Goal: Information Seeking & Learning: Learn about a topic

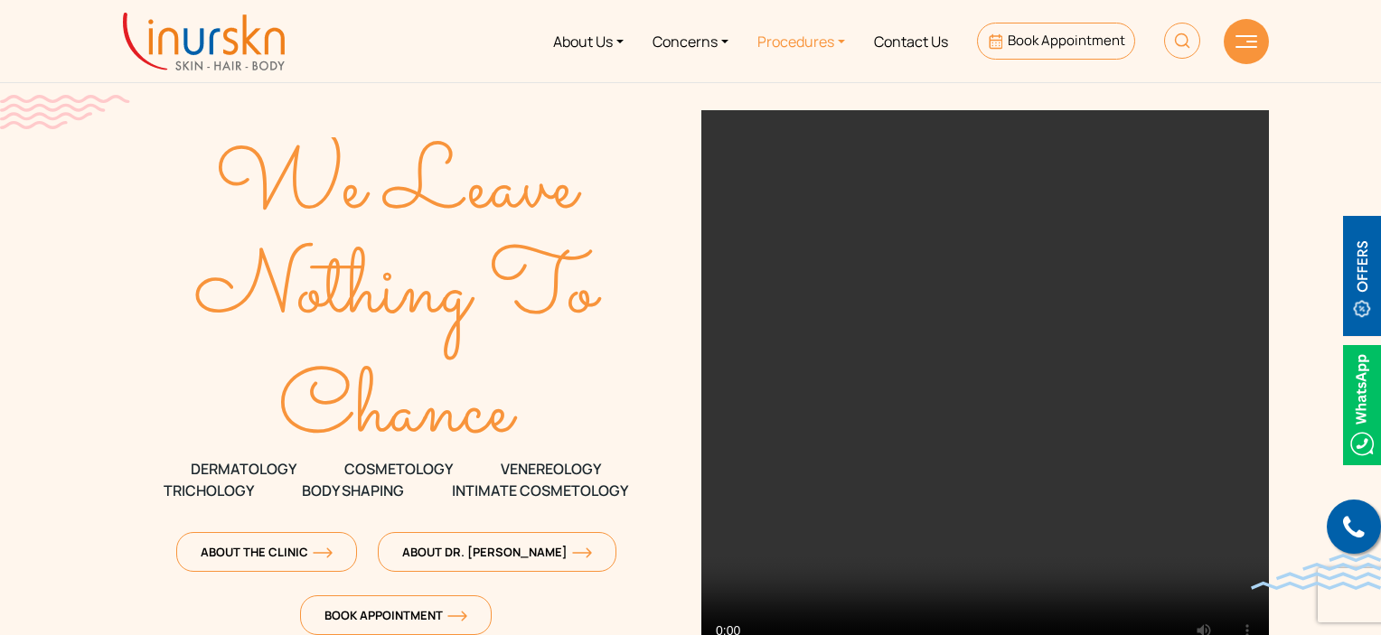
click at [839, 36] on link "Procedures" at bounding box center [801, 41] width 117 height 68
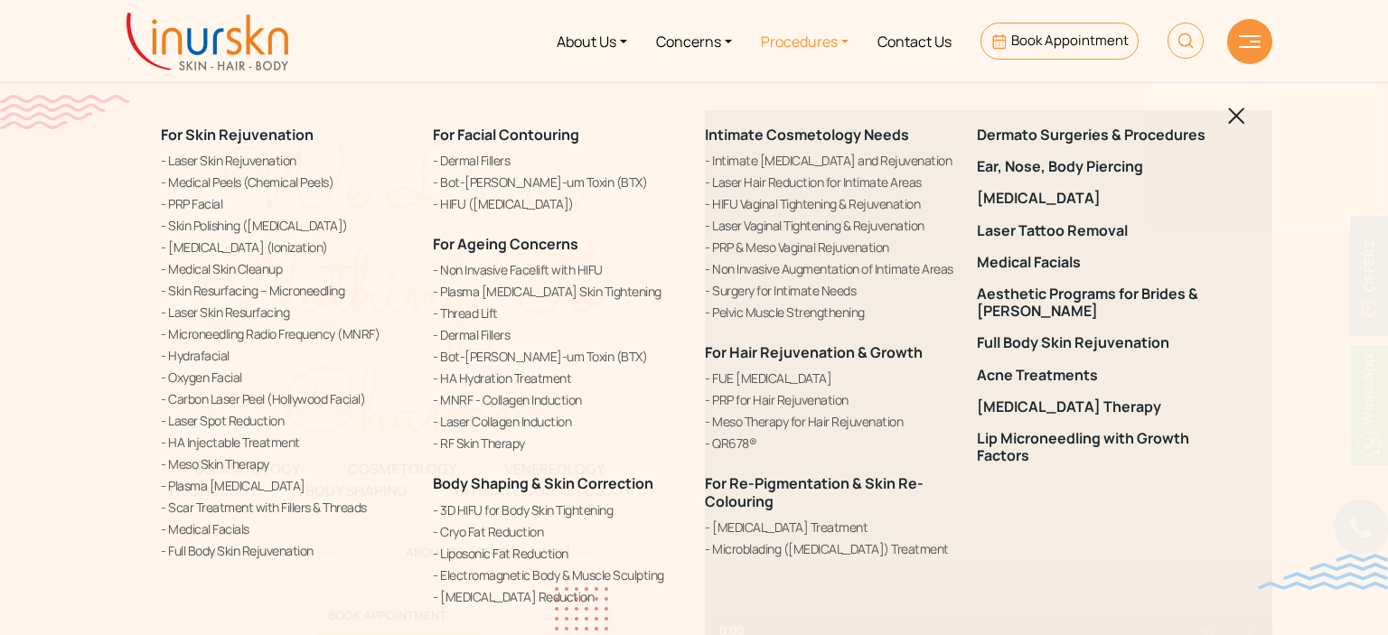
click at [766, 46] on link "Procedures" at bounding box center [805, 41] width 117 height 68
click at [1237, 108] on img at bounding box center [1236, 116] width 17 height 17
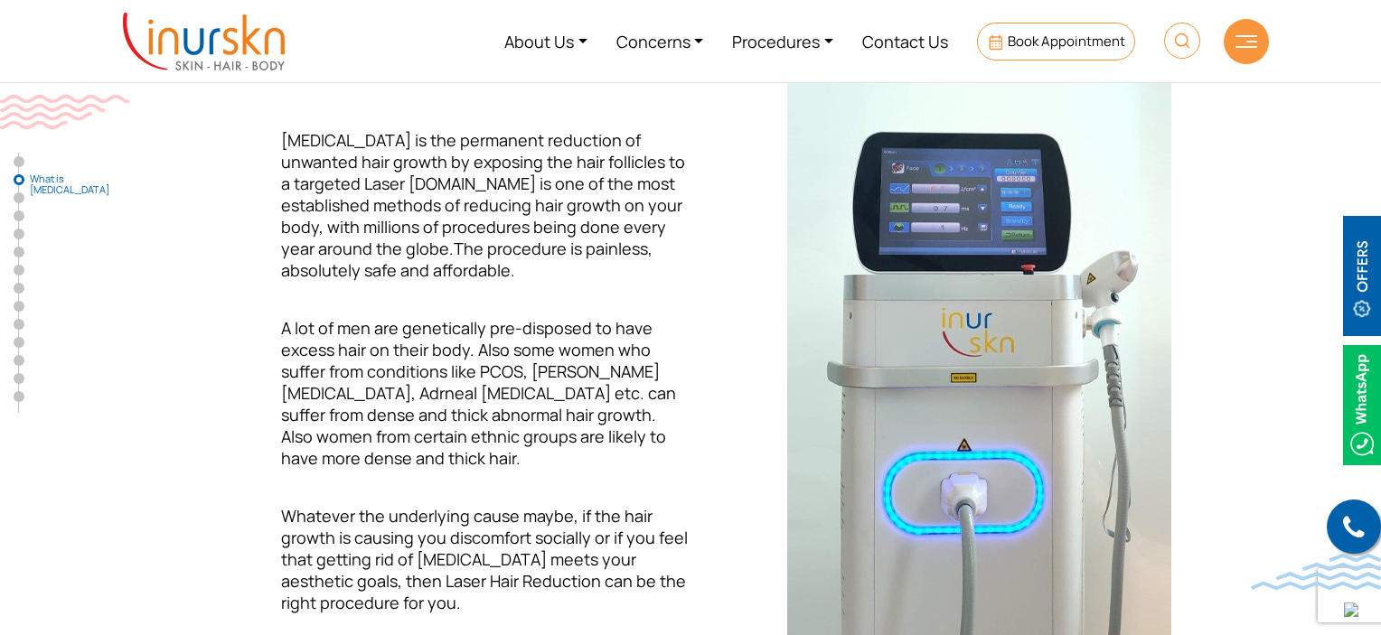
scroll to position [633, 0]
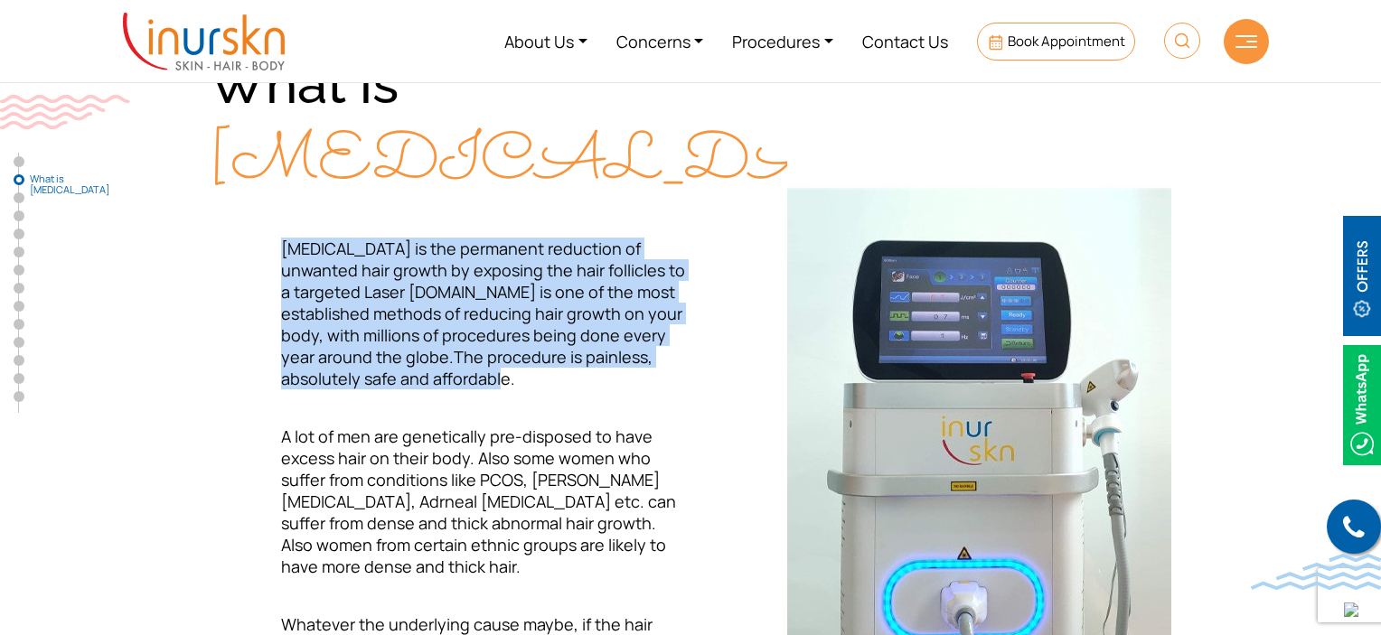
drag, startPoint x: 282, startPoint y: 328, endPoint x: 390, endPoint y: 453, distance: 165.3
click at [390, 390] on span "Laser Hair Removal is the permanent reduction of unwanted hair growth by exposi…" at bounding box center [483, 314] width 404 height 152
click at [402, 390] on p "Laser Hair Removal is the permanent reduction of unwanted hair growth by exposi…" at bounding box center [450, 314] width 482 height 152
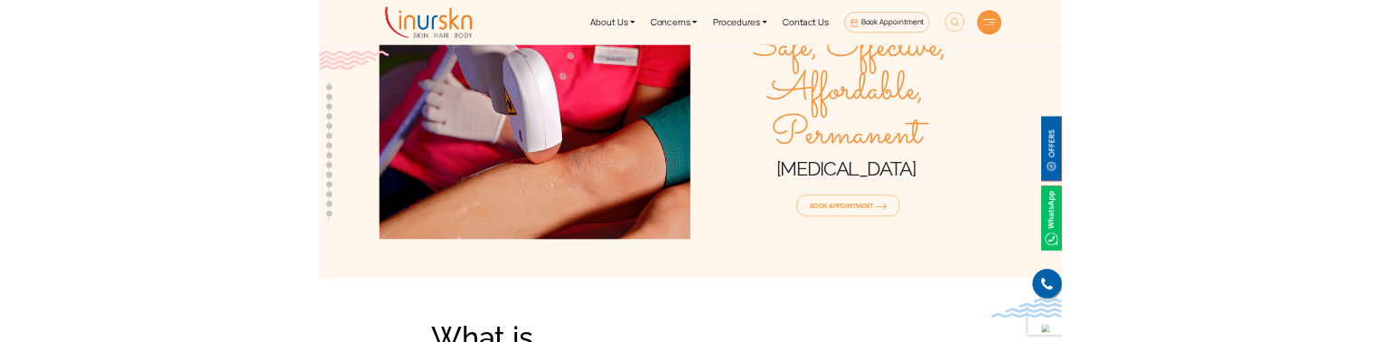
scroll to position [0, 0]
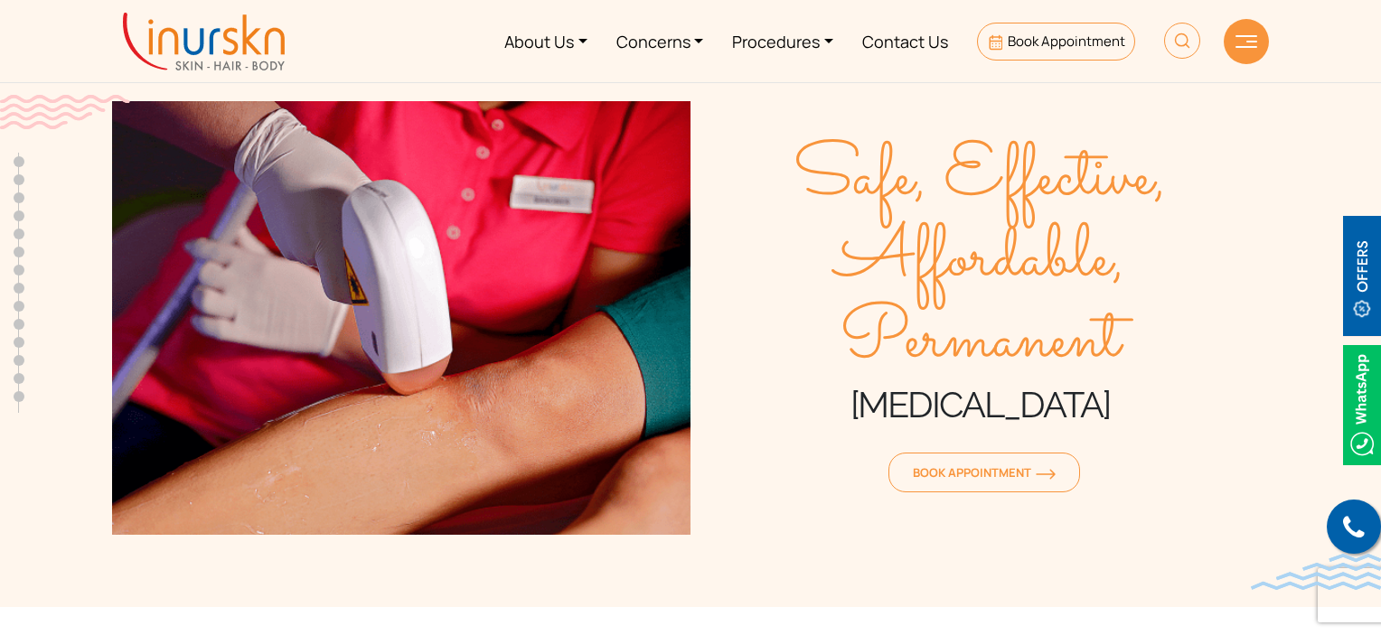
drag, startPoint x: 808, startPoint y: 155, endPoint x: 1127, endPoint y: 397, distance: 400.6
click at [1127, 397] on div "Safe, Effective, Affordable, Permanent Laser Hair Removal Book Appointment" at bounding box center [980, 318] width 578 height 434
click at [1133, 381] on span "Safe, Effective, Affordable, Permanent" at bounding box center [980, 260] width 578 height 244
drag, startPoint x: 814, startPoint y: 119, endPoint x: 828, endPoint y: 146, distance: 29.9
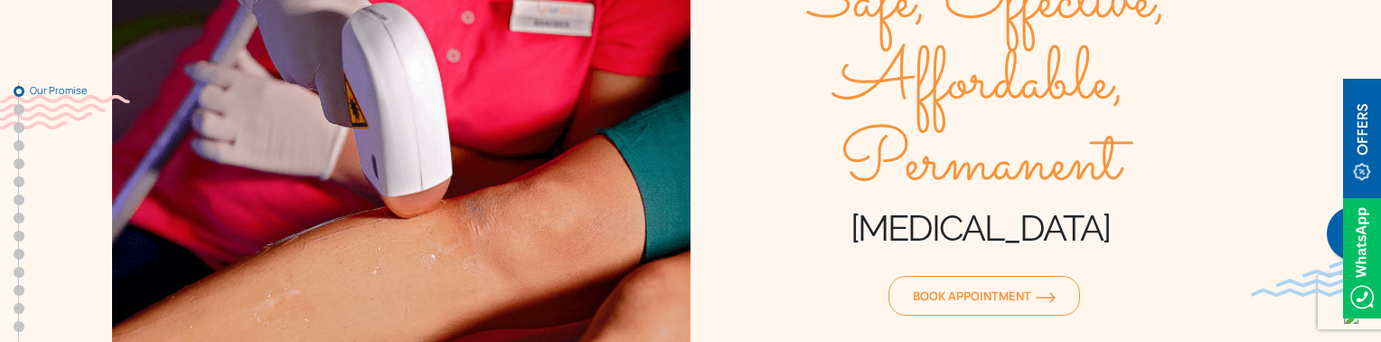
scroll to position [181, 0]
